Goal: Information Seeking & Learning: Learn about a topic

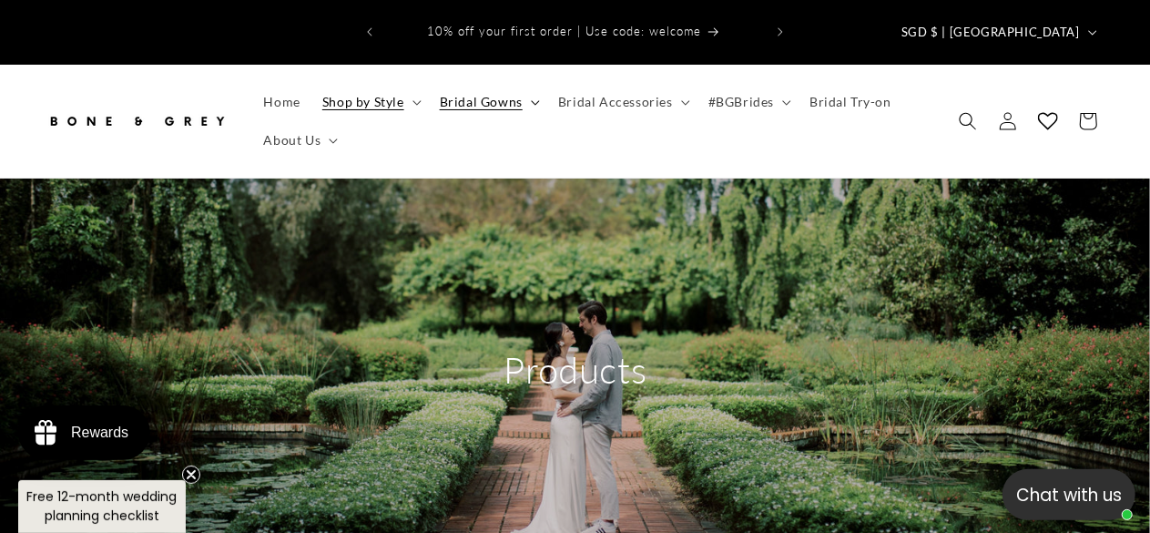
click at [534, 100] on icon at bounding box center [535, 102] width 9 height 5
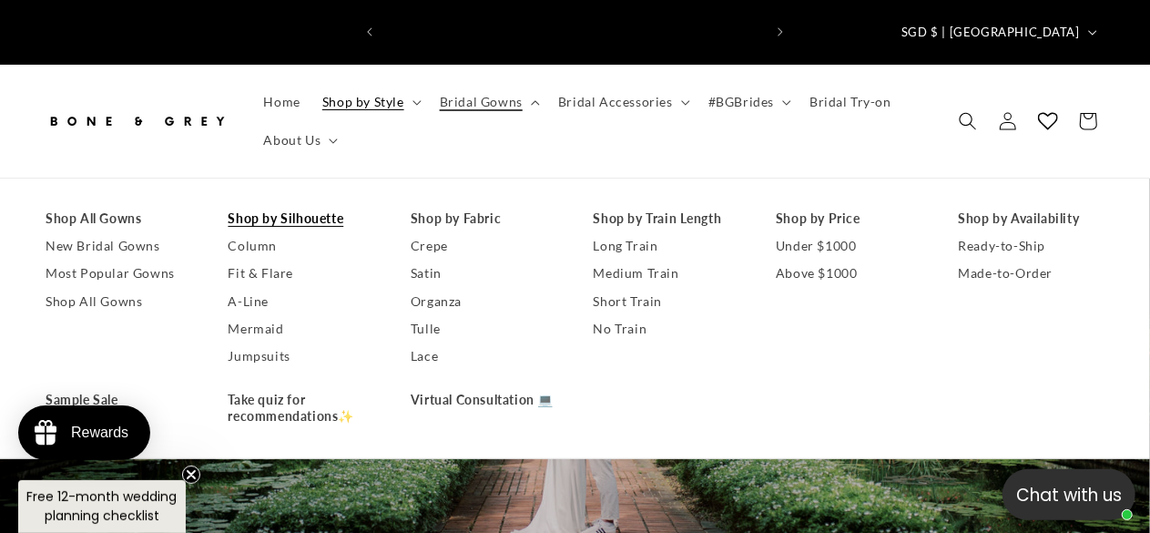
scroll to position [0, 378]
click at [259, 288] on link "A-Line" at bounding box center [302, 301] width 147 height 27
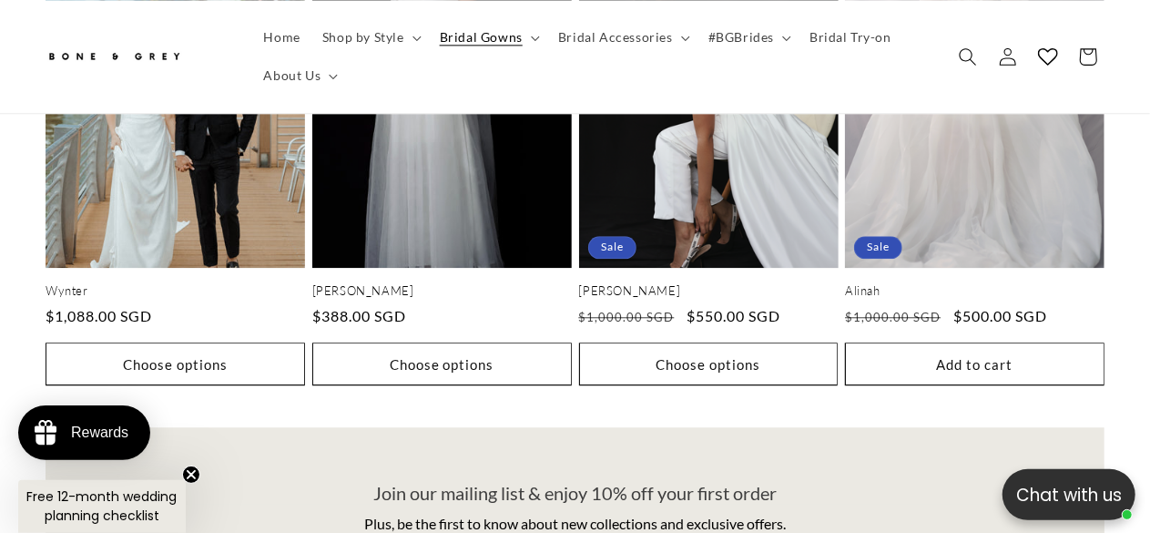
scroll to position [1822, 0]
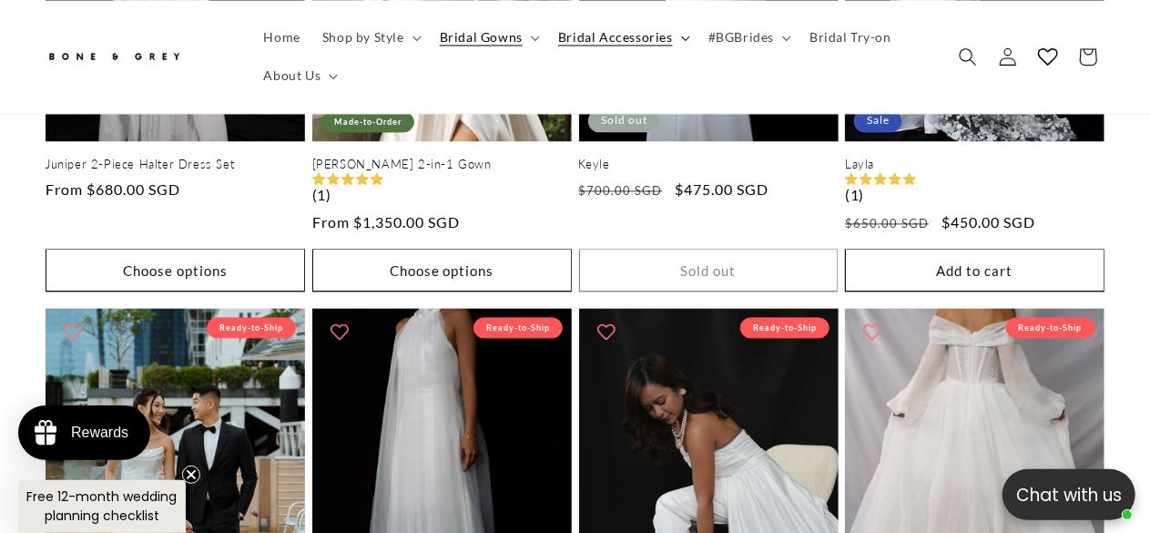
click at [674, 41] on summary "Bridal Accessories" at bounding box center [622, 37] width 150 height 38
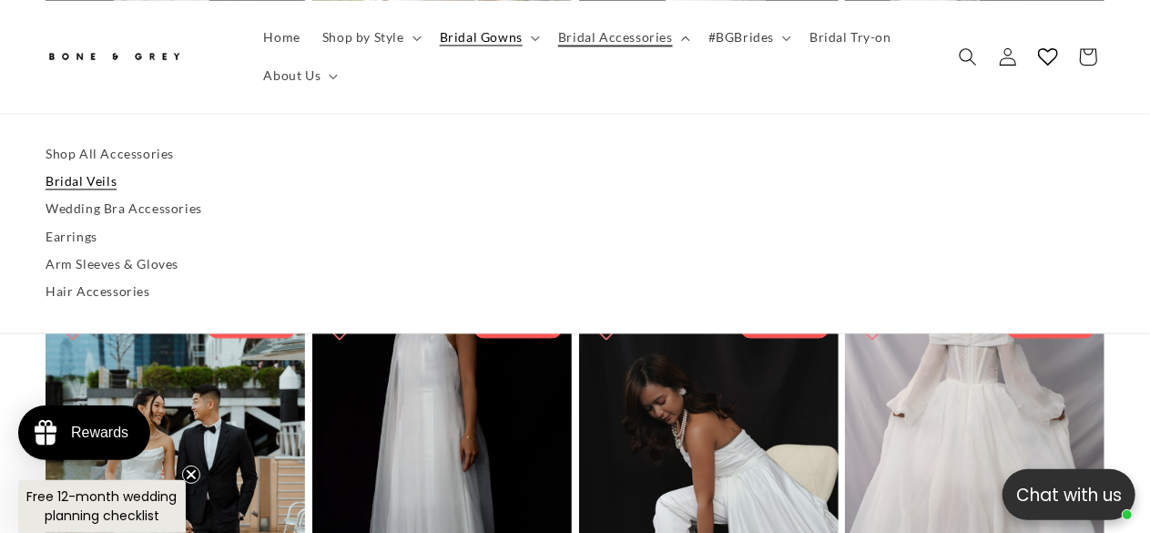
click at [70, 179] on link "Bridal Veils" at bounding box center [575, 182] width 1059 height 27
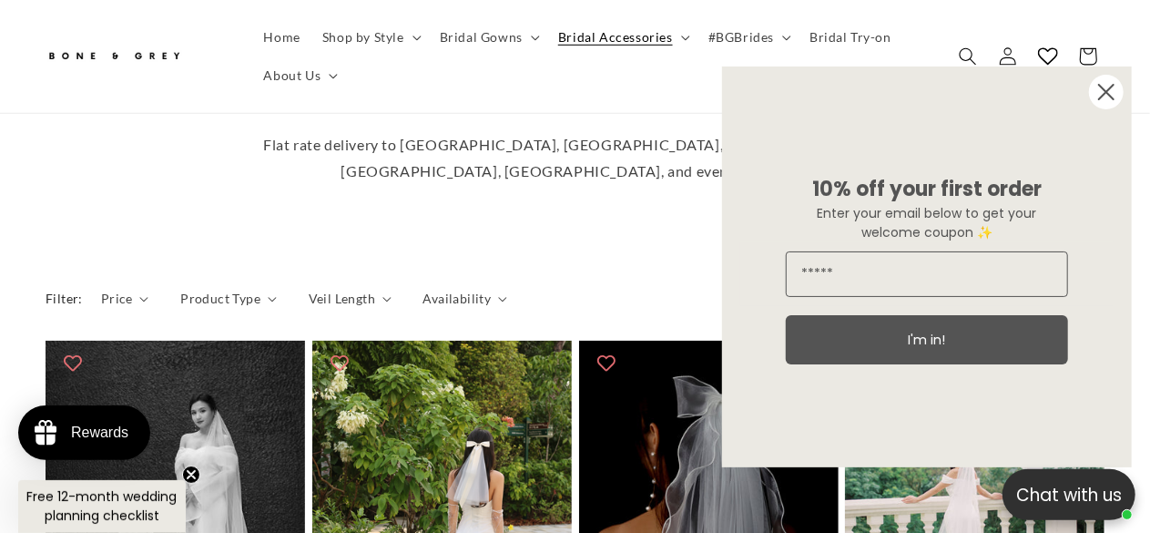
scroll to position [729, 0]
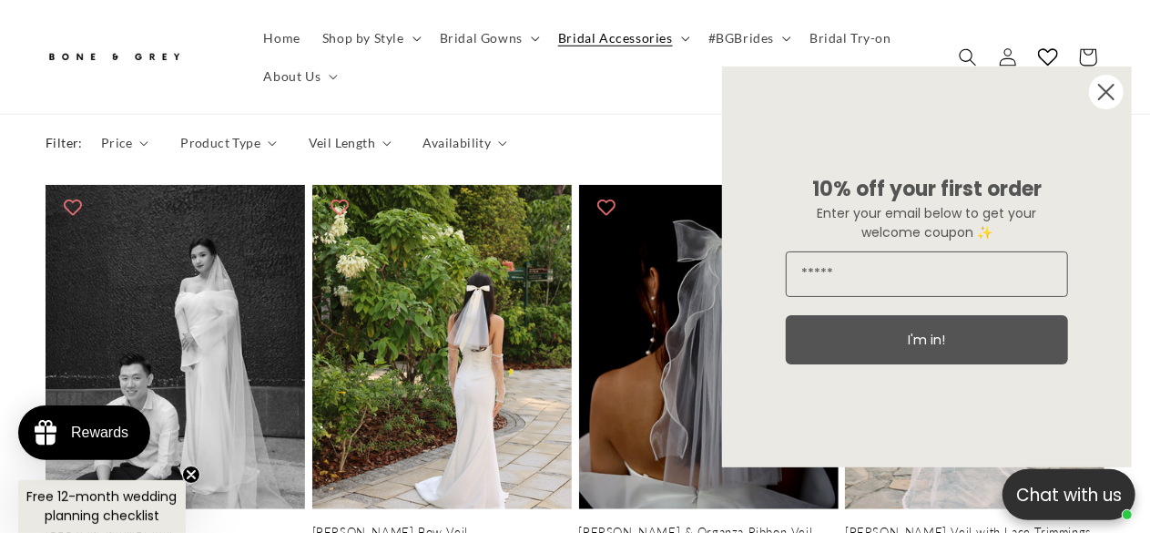
click at [1109, 88] on icon "Close dialog" at bounding box center [1106, 92] width 15 height 15
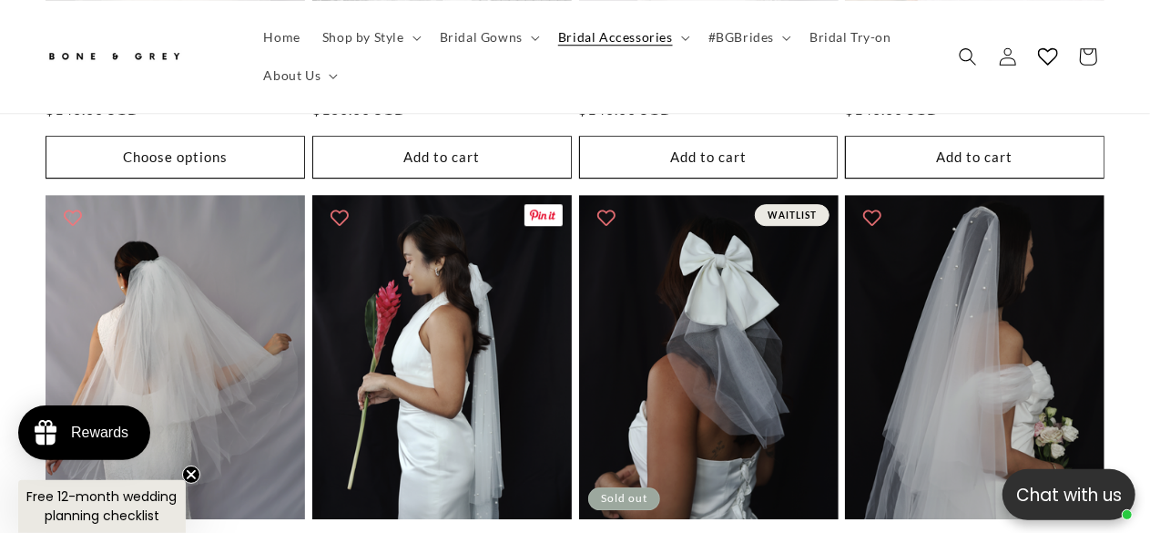
scroll to position [2915, 0]
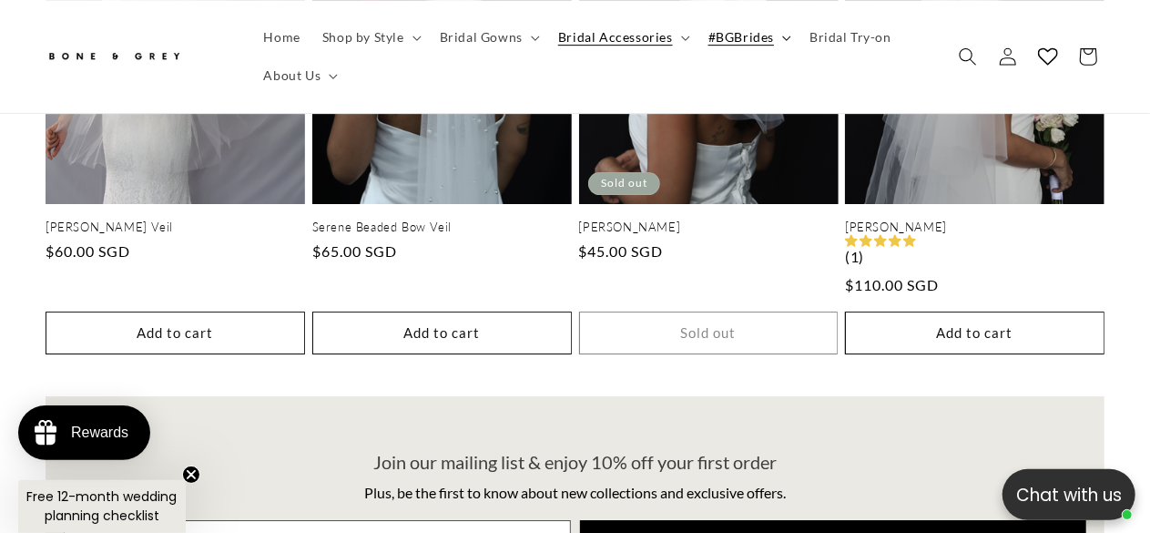
click at [782, 36] on icon at bounding box center [786, 38] width 9 height 5
click at [831, 39] on span "Bridal Try-on" at bounding box center [851, 37] width 82 height 16
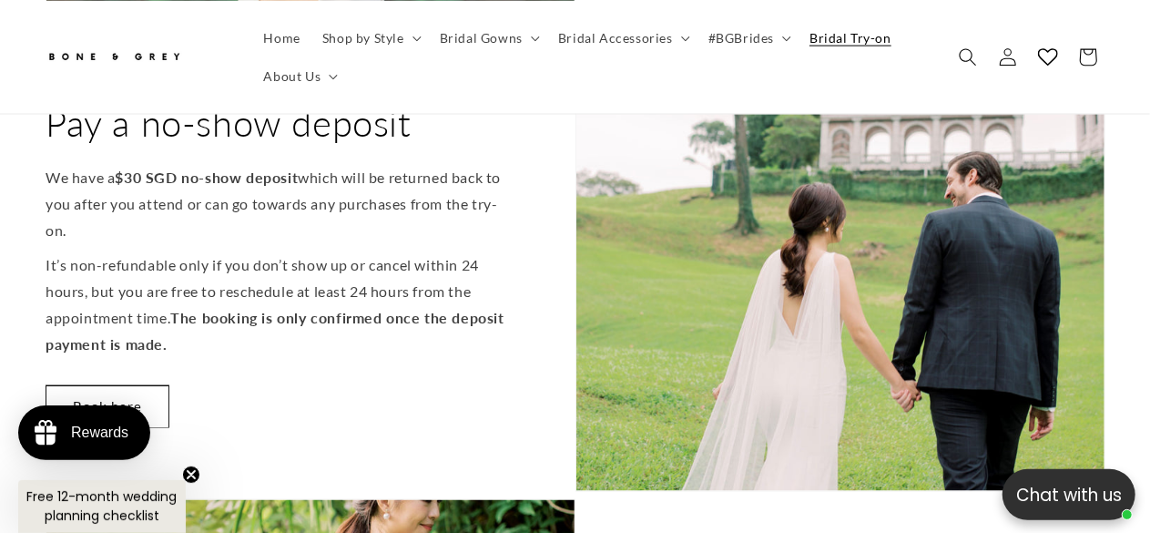
scroll to position [1366, 0]
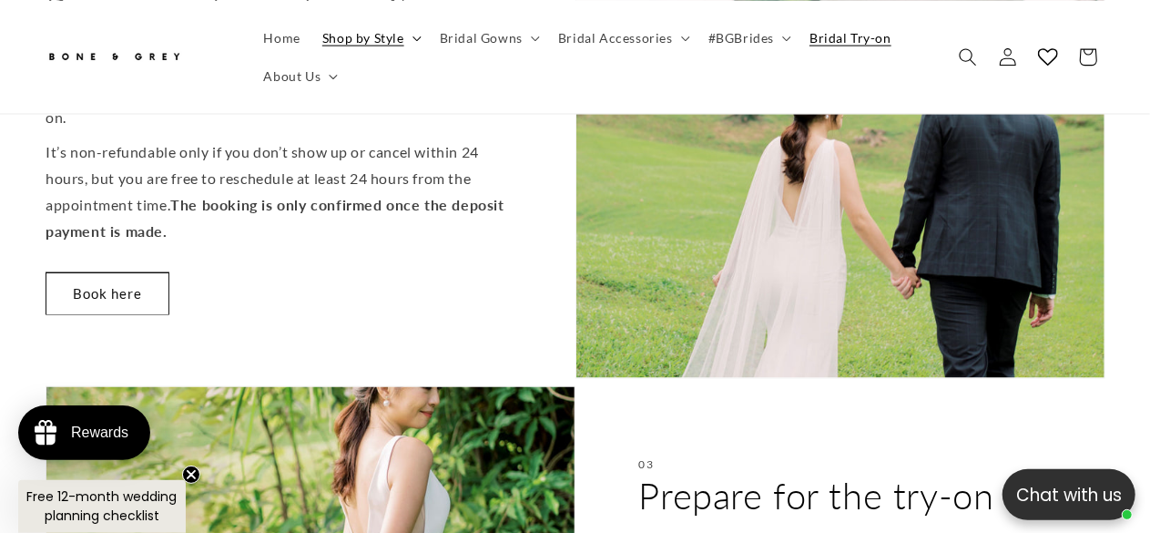
click at [415, 44] on summary "Shop by Style" at bounding box center [371, 37] width 118 height 38
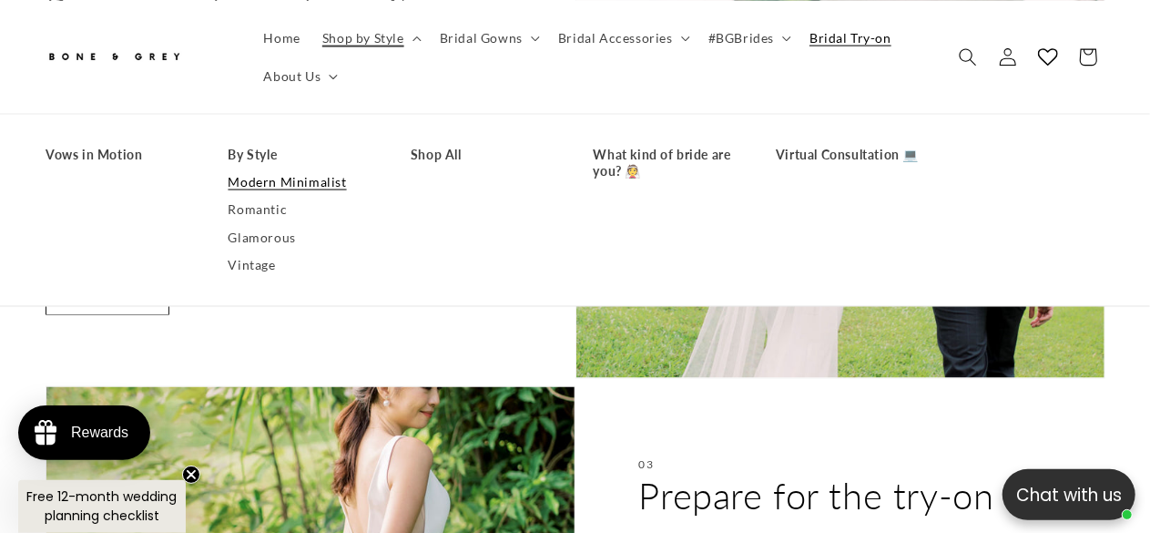
scroll to position [0, 378]
click at [278, 237] on link "Glamorous" at bounding box center [302, 236] width 147 height 27
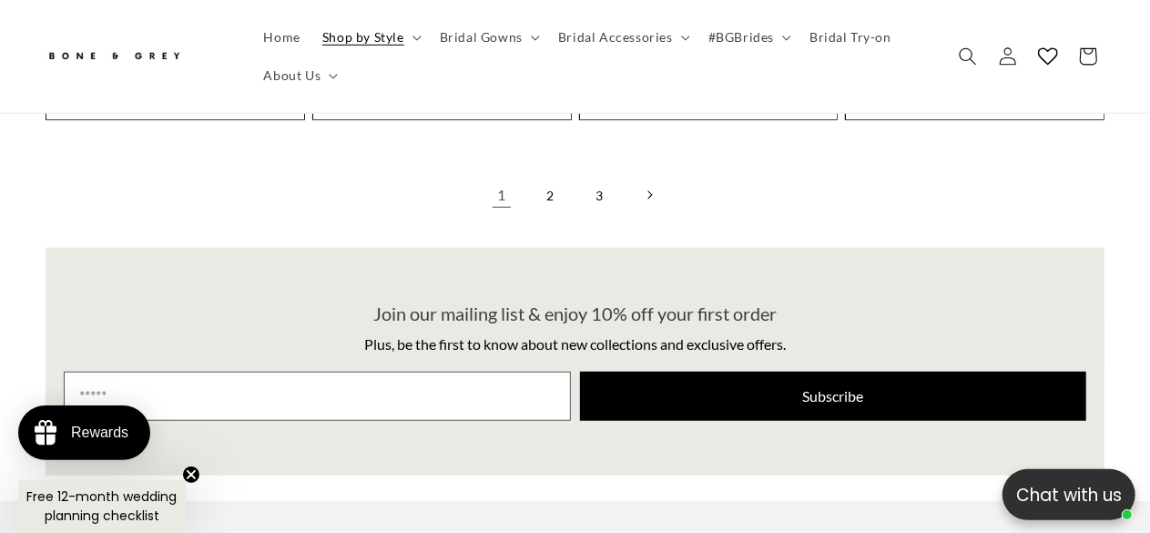
scroll to position [3826, 0]
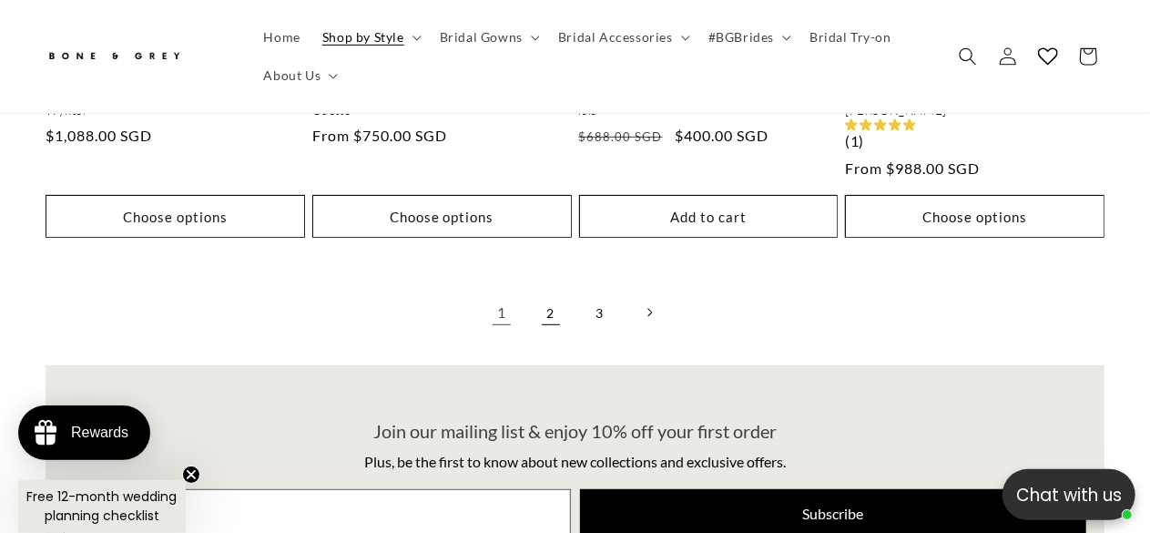
click at [548, 292] on link "2" at bounding box center [551, 312] width 40 height 40
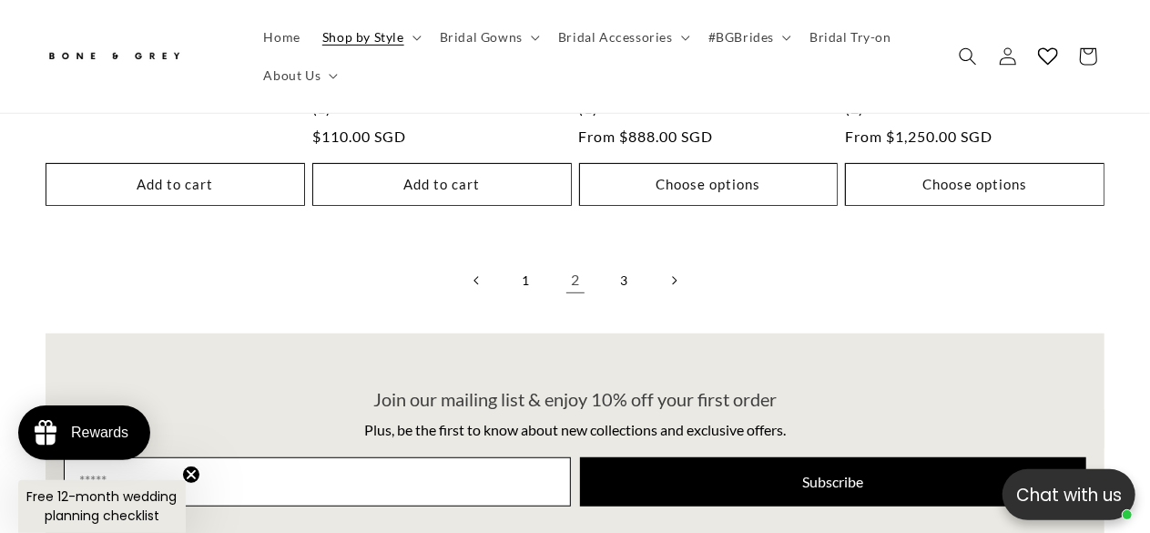
scroll to position [3826, 0]
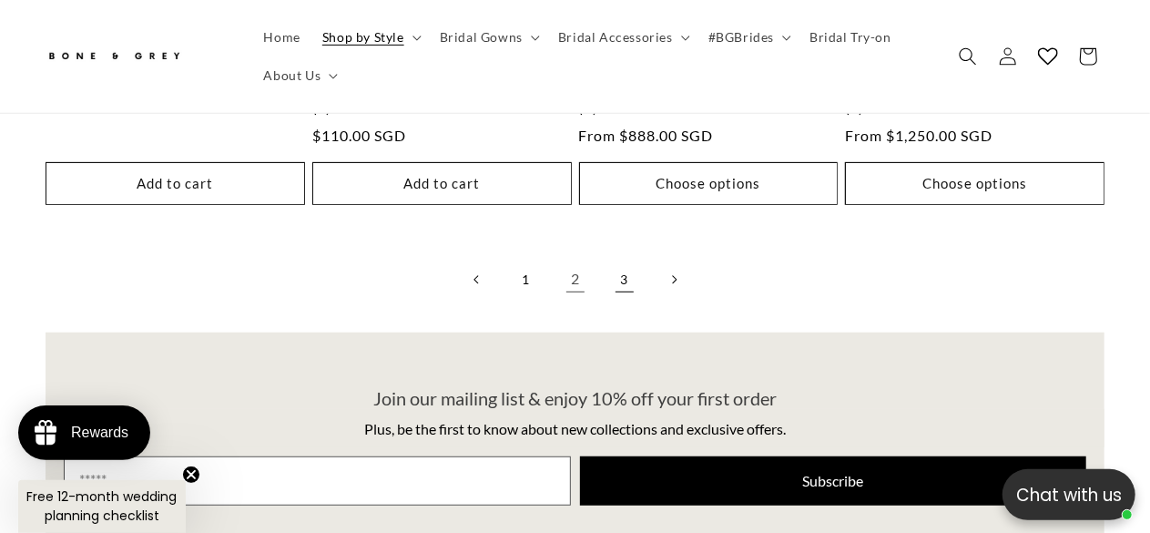
click at [627, 260] on link "3" at bounding box center [625, 280] width 40 height 40
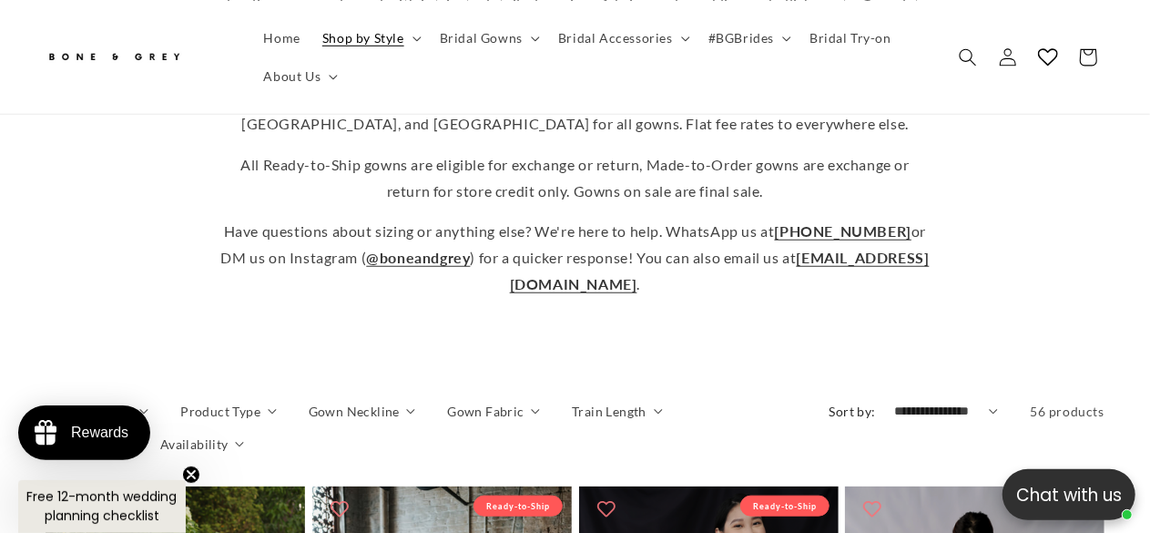
scroll to position [729, 0]
